Goal: Find contact information: Find contact information

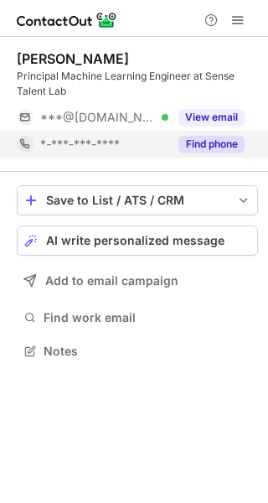
scroll to position [339, 268]
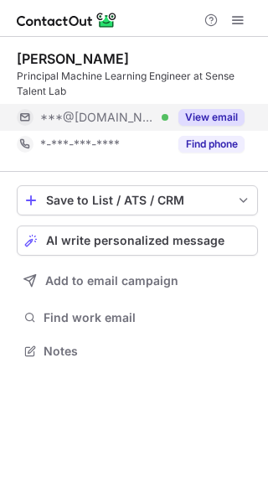
click at [199, 119] on button "View email" at bounding box center [211, 117] width 66 height 17
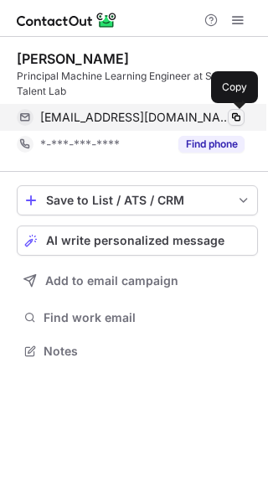
click at [230, 118] on span at bounding box center [236, 117] width 13 height 13
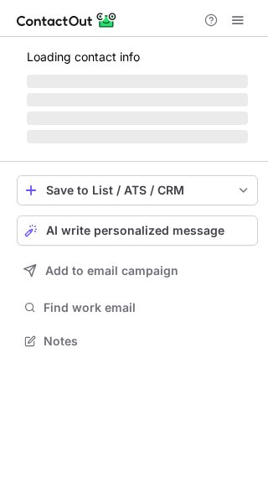
scroll to position [351, 268]
